Goal: Task Accomplishment & Management: Manage account settings

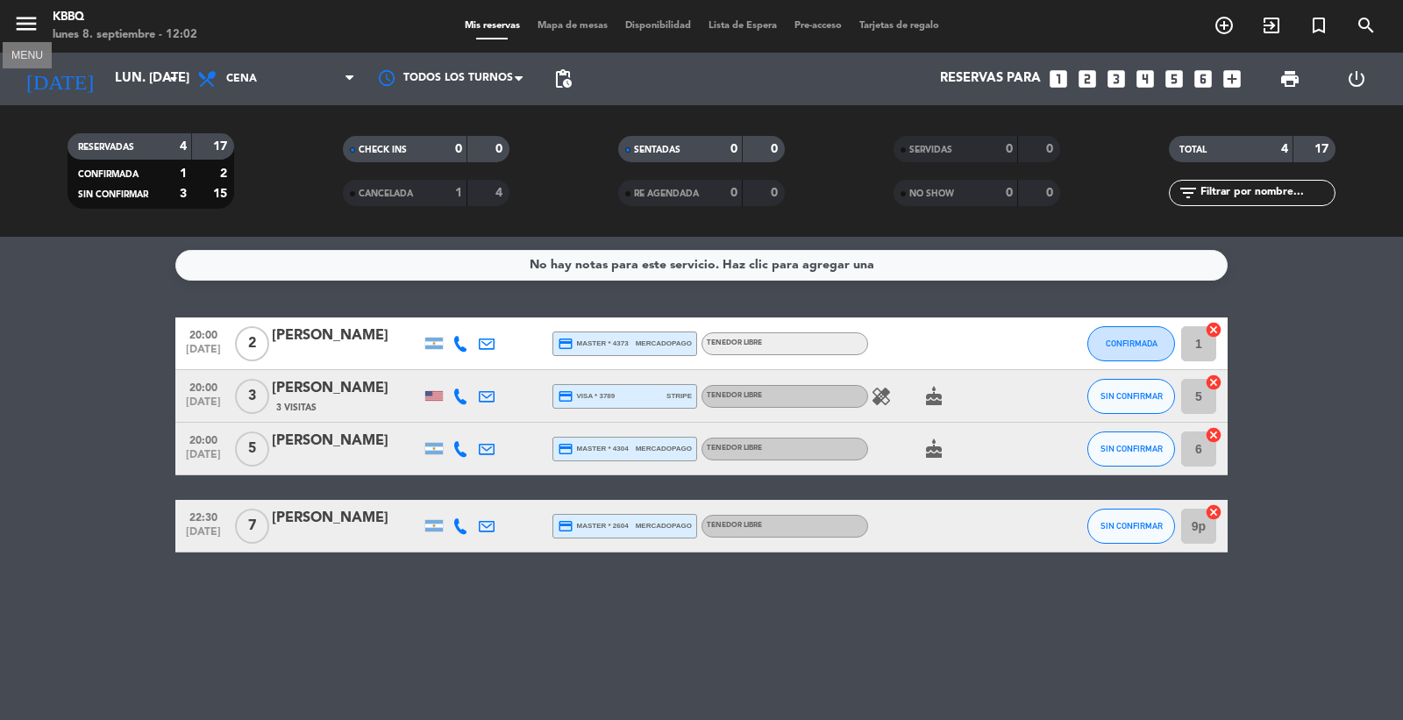
click at [13, 29] on icon "menu" at bounding box center [26, 24] width 26 height 26
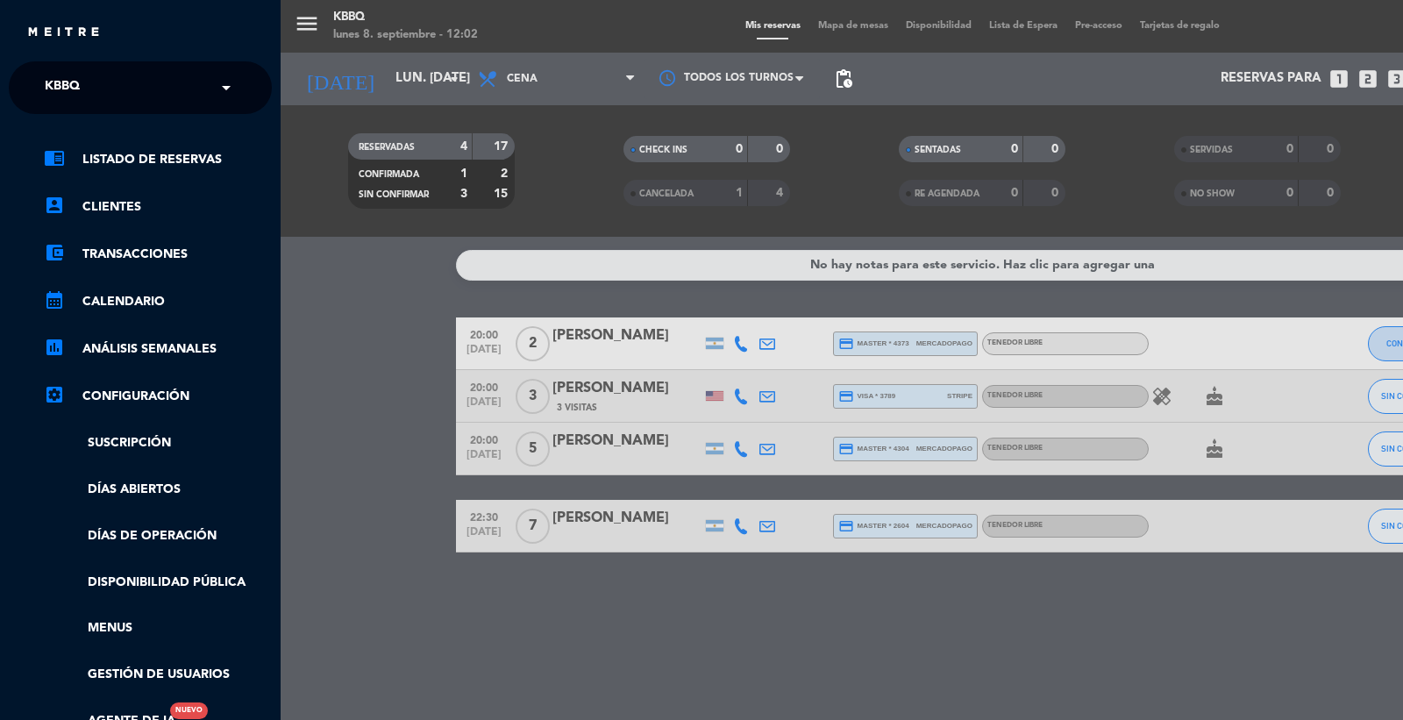
click at [137, 93] on input "text" at bounding box center [142, 88] width 214 height 39
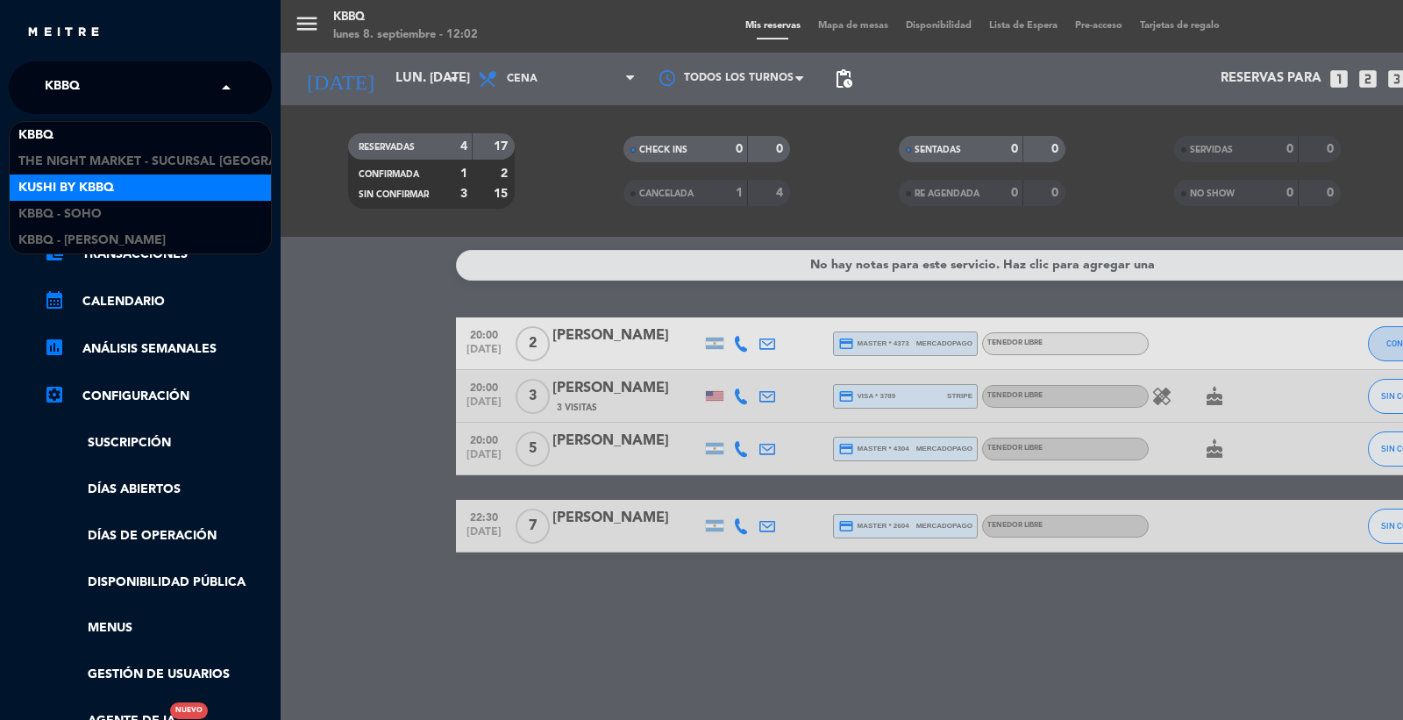
click at [137, 197] on div "Kushi by KBBQ" at bounding box center [140, 187] width 261 height 26
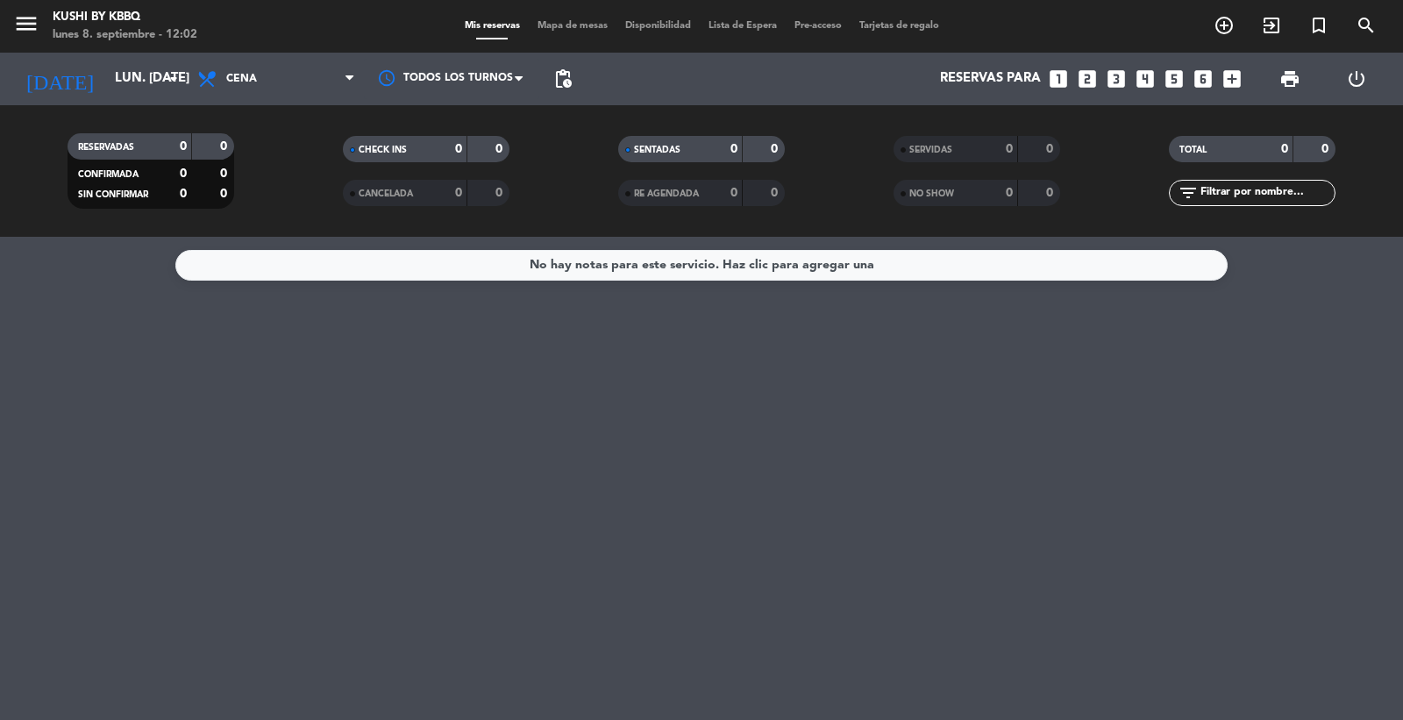
click at [9, 23] on div "menu Kushi by KBBQ lunes 8. septiembre - 12:02" at bounding box center [175, 26] width 351 height 41
click at [22, 29] on icon "menu" at bounding box center [26, 24] width 26 height 26
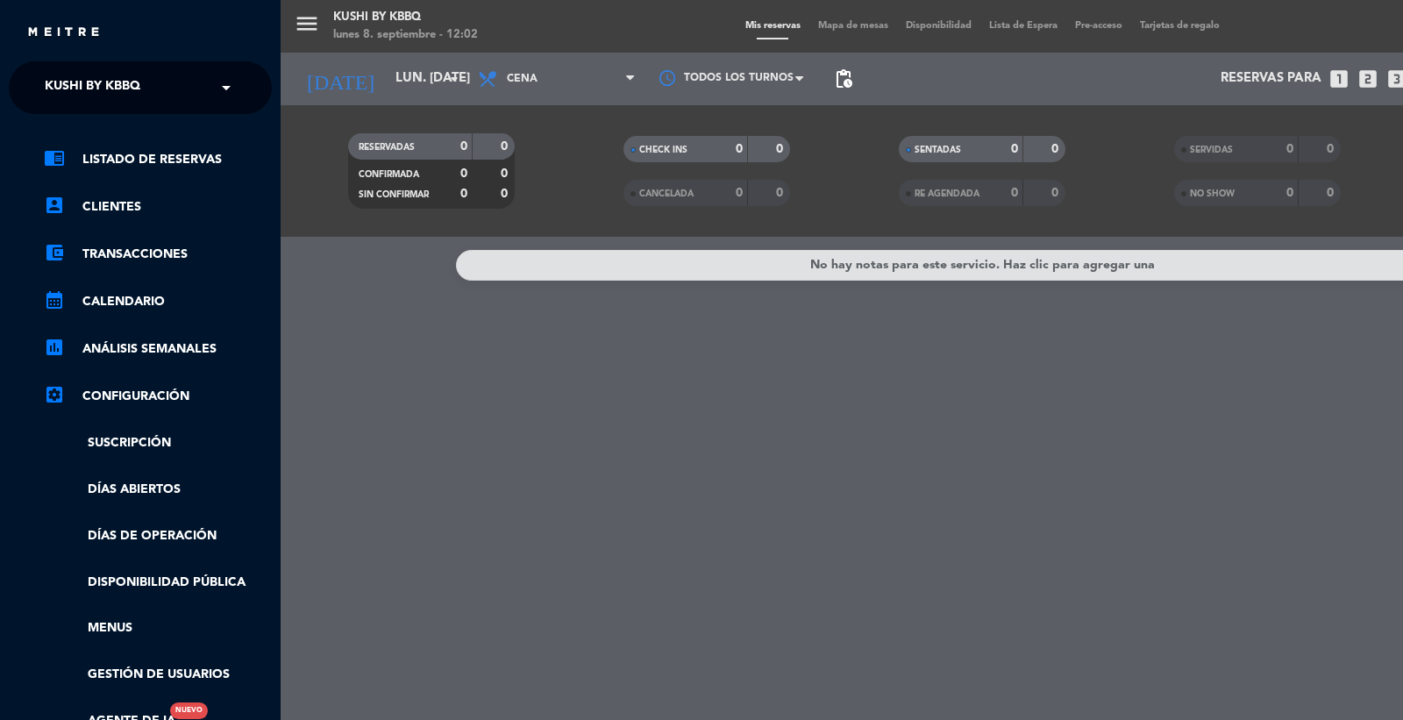
click at [30, 80] on ng-select "× Kushi by KBBQ ×" at bounding box center [140, 87] width 263 height 53
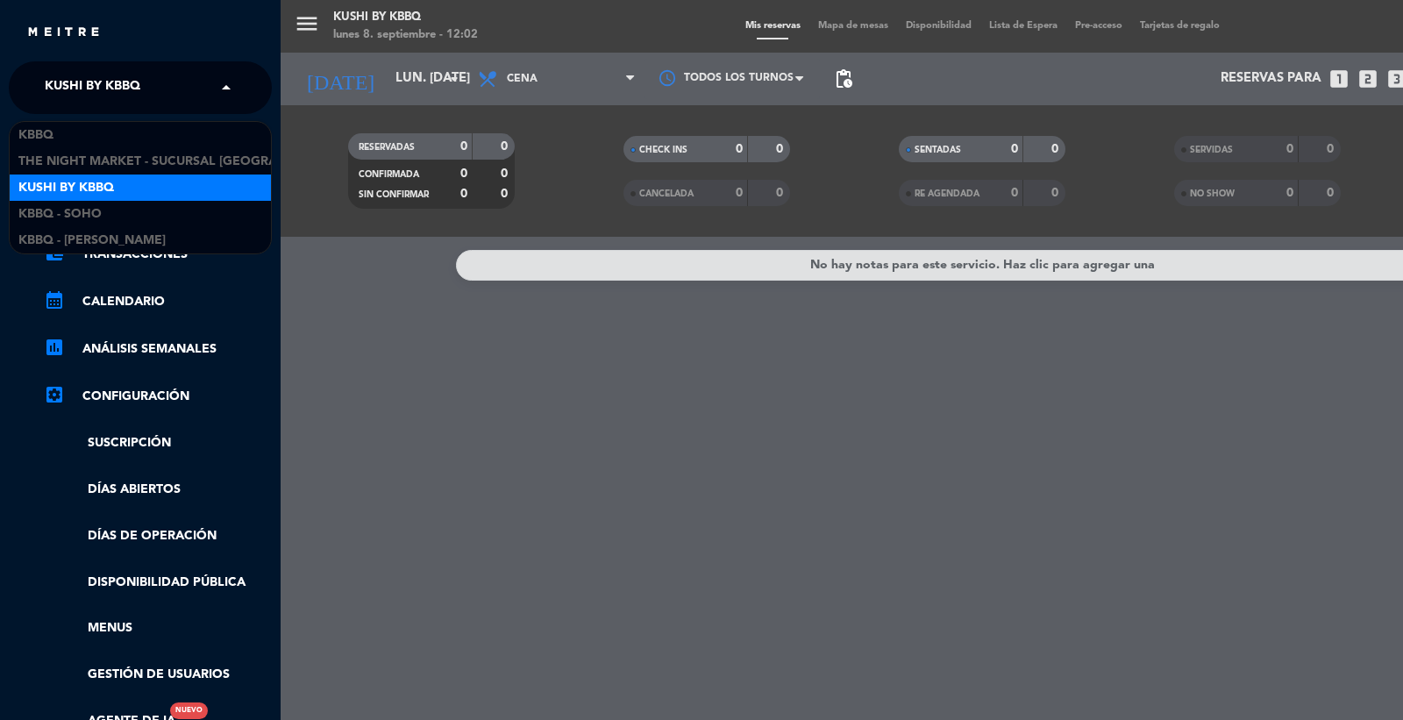
click at [46, 75] on span "Kushi by KBBQ" at bounding box center [93, 87] width 96 height 37
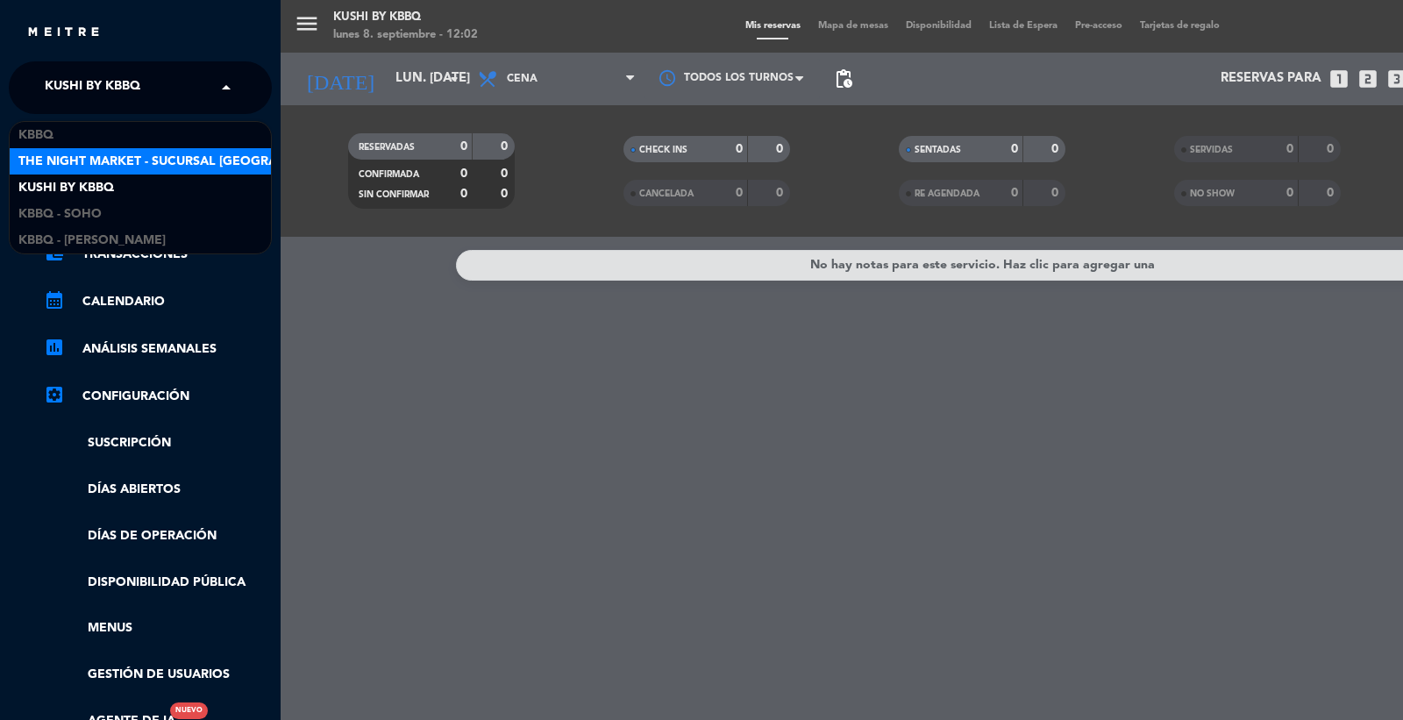
click at [49, 149] on div "The Night Market - Sucursal [GEOGRAPHIC_DATA]" at bounding box center [140, 161] width 261 height 26
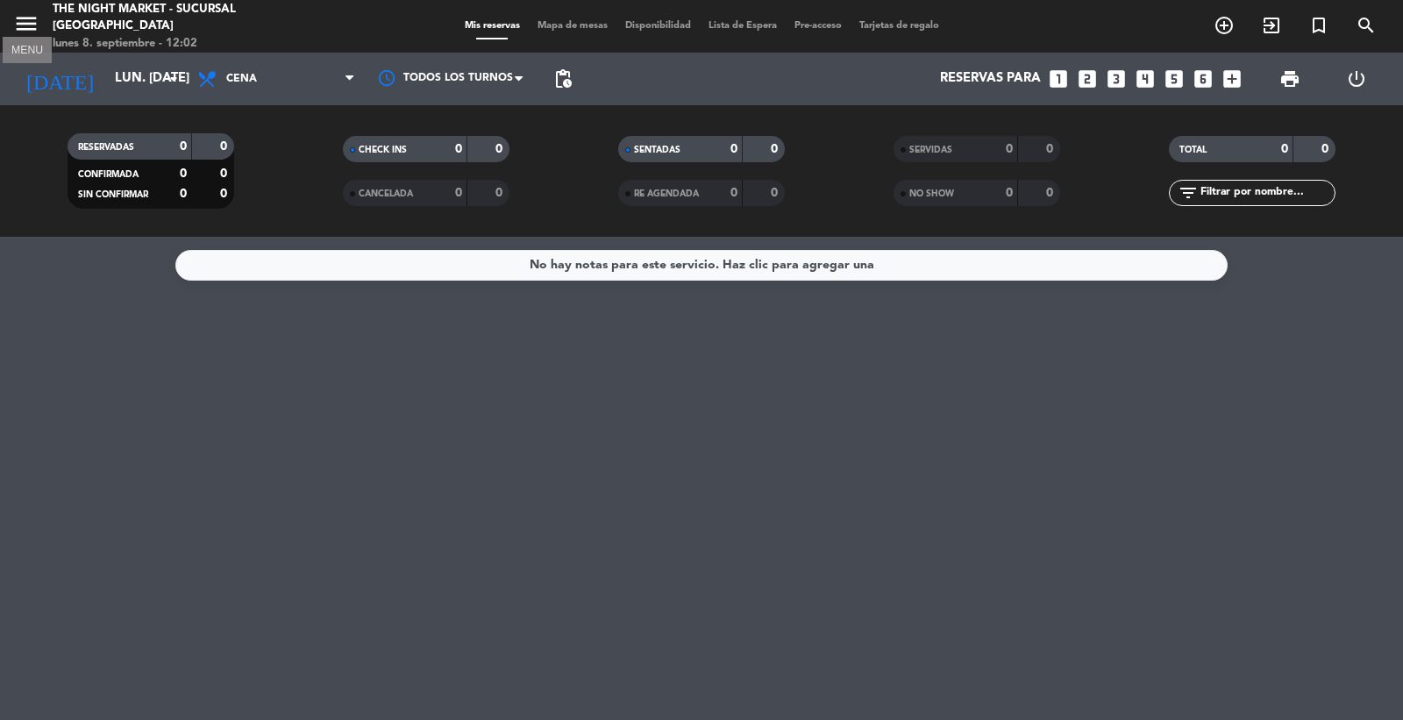
click at [21, 25] on icon "menu" at bounding box center [26, 24] width 26 height 26
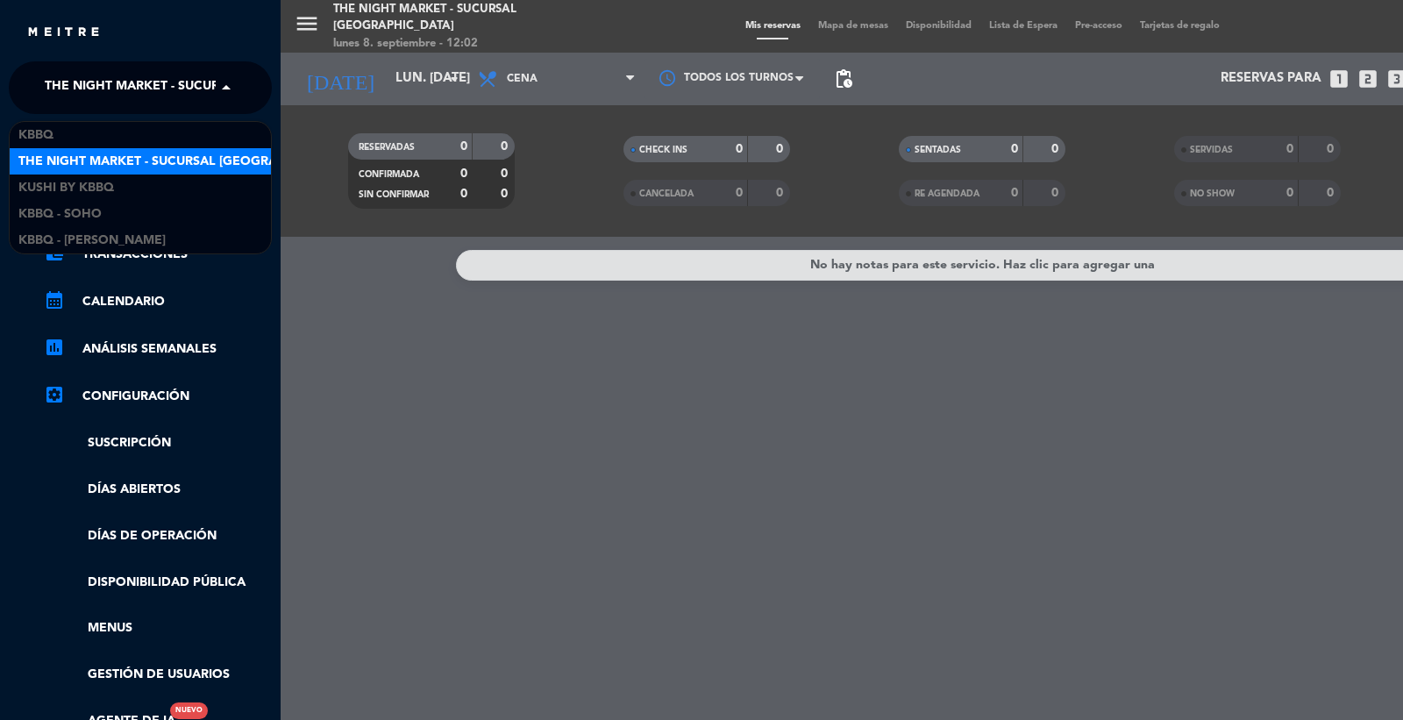
click at [133, 95] on span "The Night Market - Sucursal [GEOGRAPHIC_DATA]" at bounding box center [210, 87] width 331 height 37
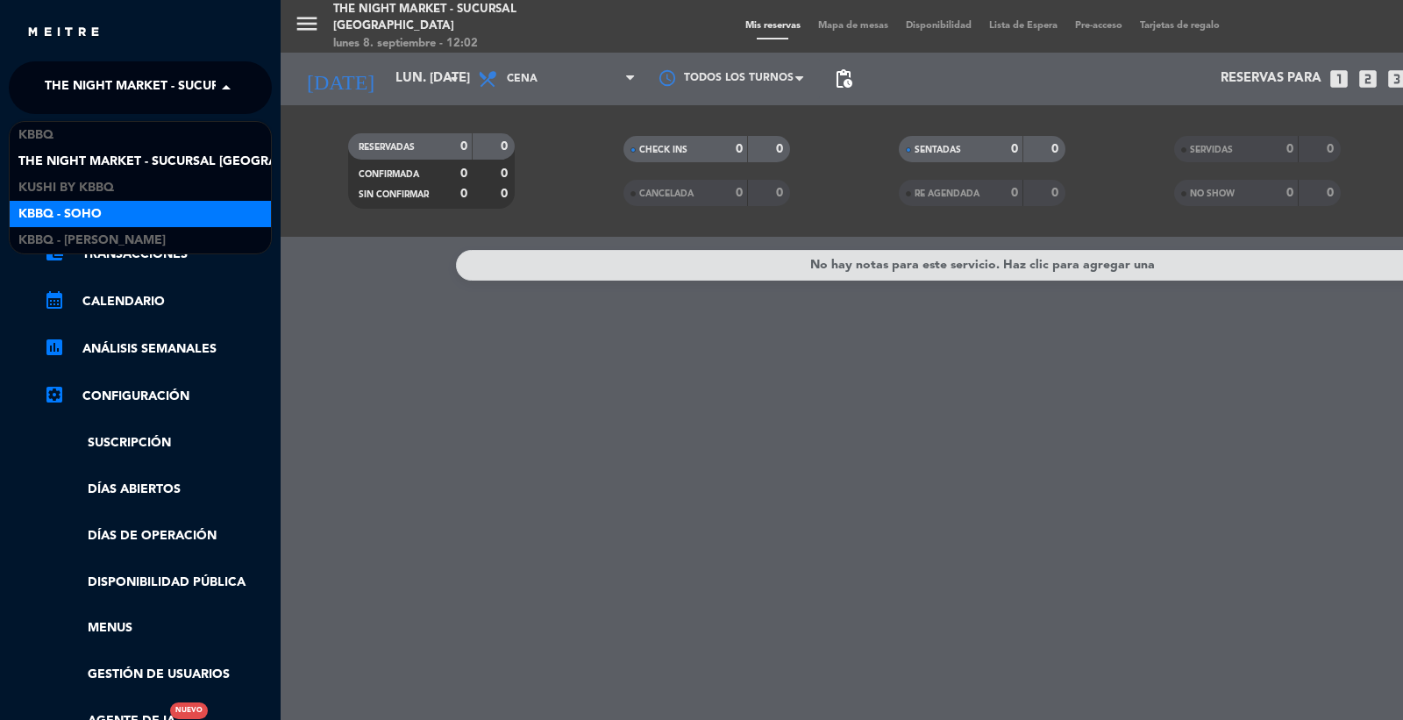
click at [96, 205] on span "Kbbq - Soho" at bounding box center [59, 214] width 83 height 20
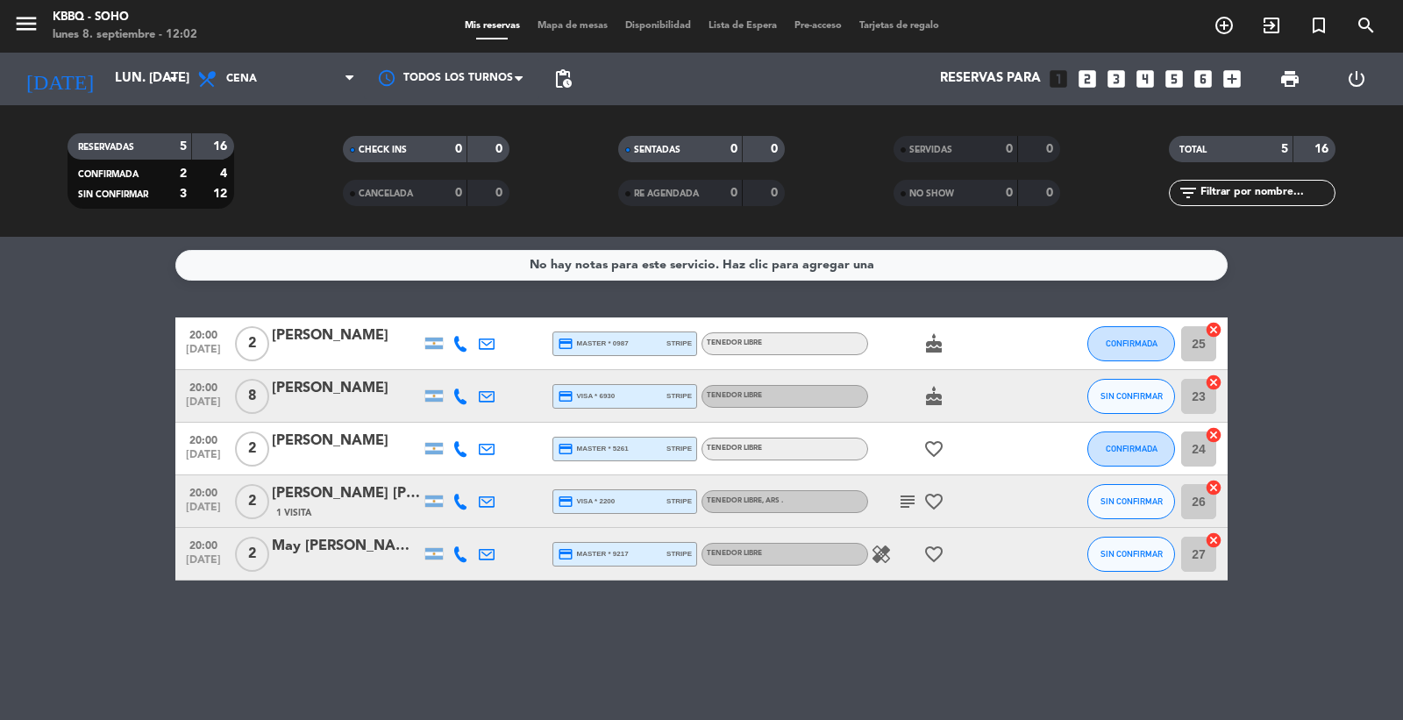
click at [914, 495] on icon "subject" at bounding box center [907, 501] width 21 height 21
click at [878, 552] on icon "healing" at bounding box center [881, 554] width 21 height 21
click at [22, 35] on icon "menu" at bounding box center [26, 24] width 26 height 26
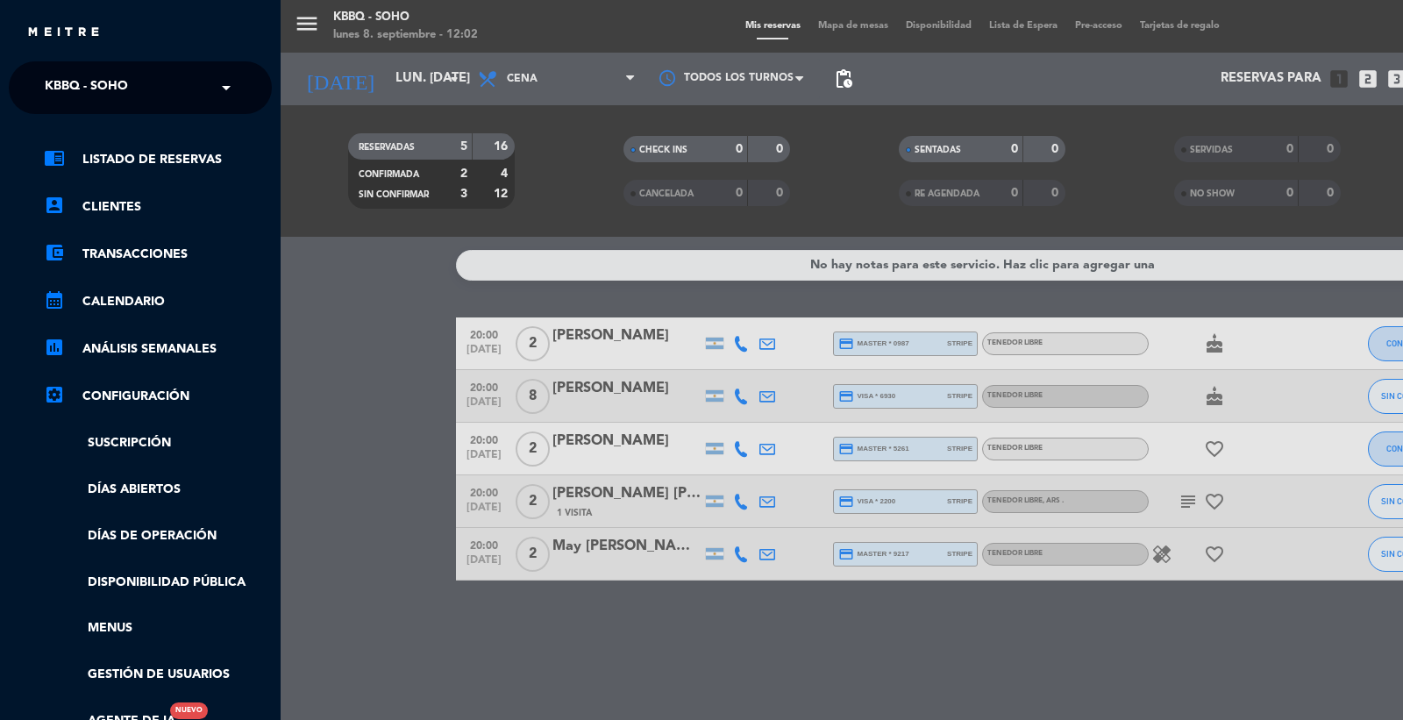
click at [141, 93] on div "× Kbbq - Soho" at bounding box center [96, 87] width 117 height 37
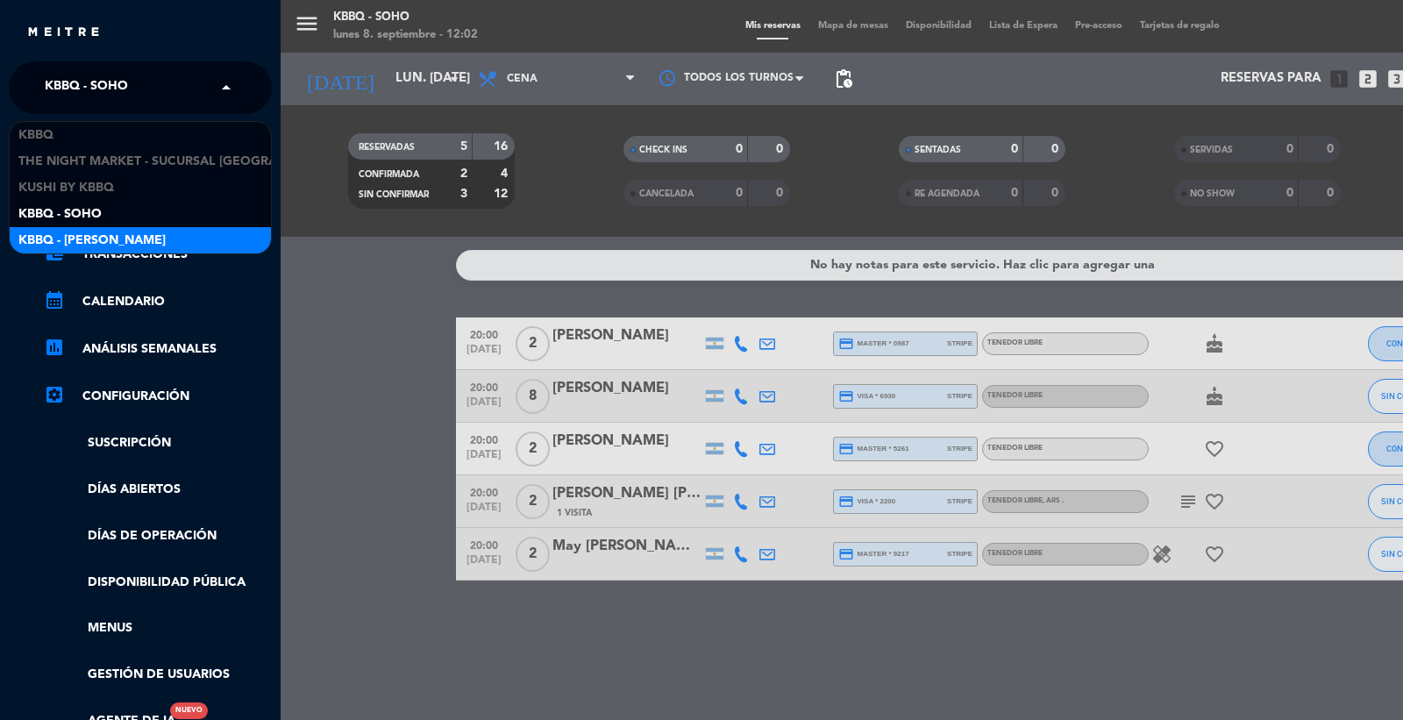
click at [111, 234] on span "Kbbq - [PERSON_NAME]" at bounding box center [91, 241] width 147 height 20
